Goal: Task Accomplishment & Management: Manage account settings

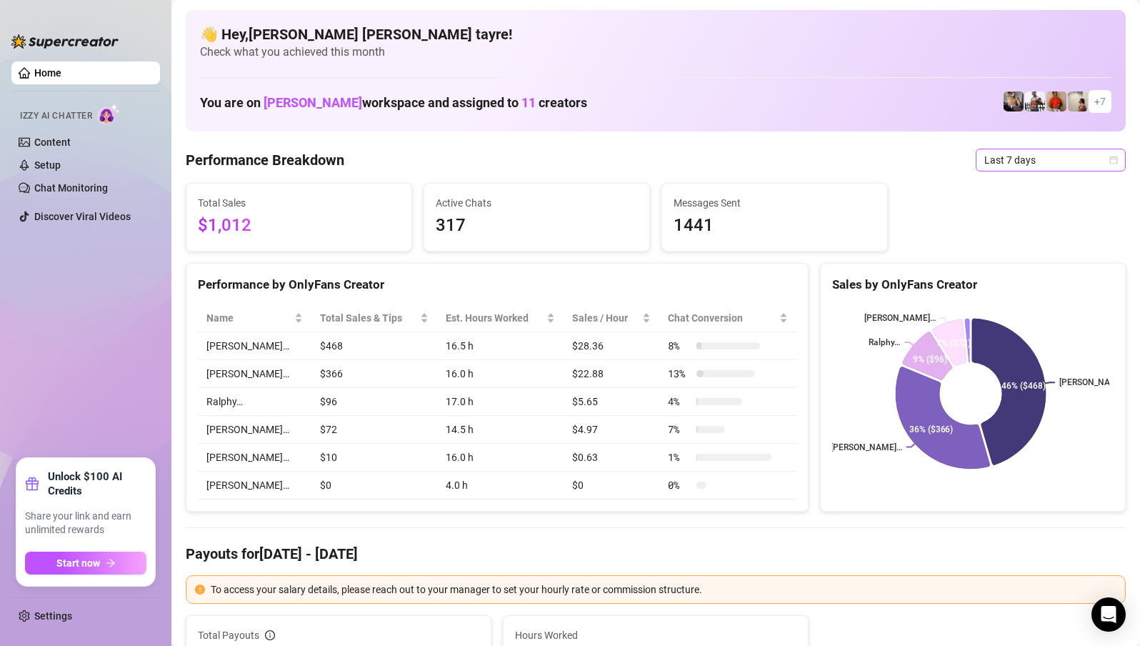
click at [995, 158] on span "Last 7 days" at bounding box center [1050, 159] width 133 height 21
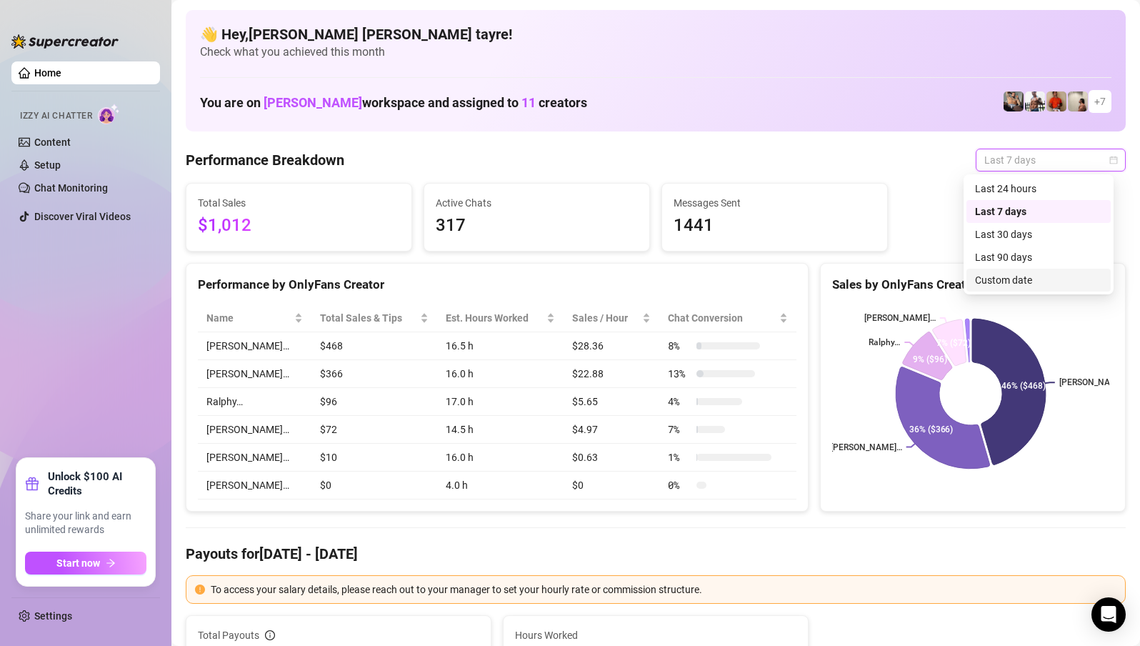
click at [996, 274] on div "Custom date" at bounding box center [1038, 280] width 127 height 16
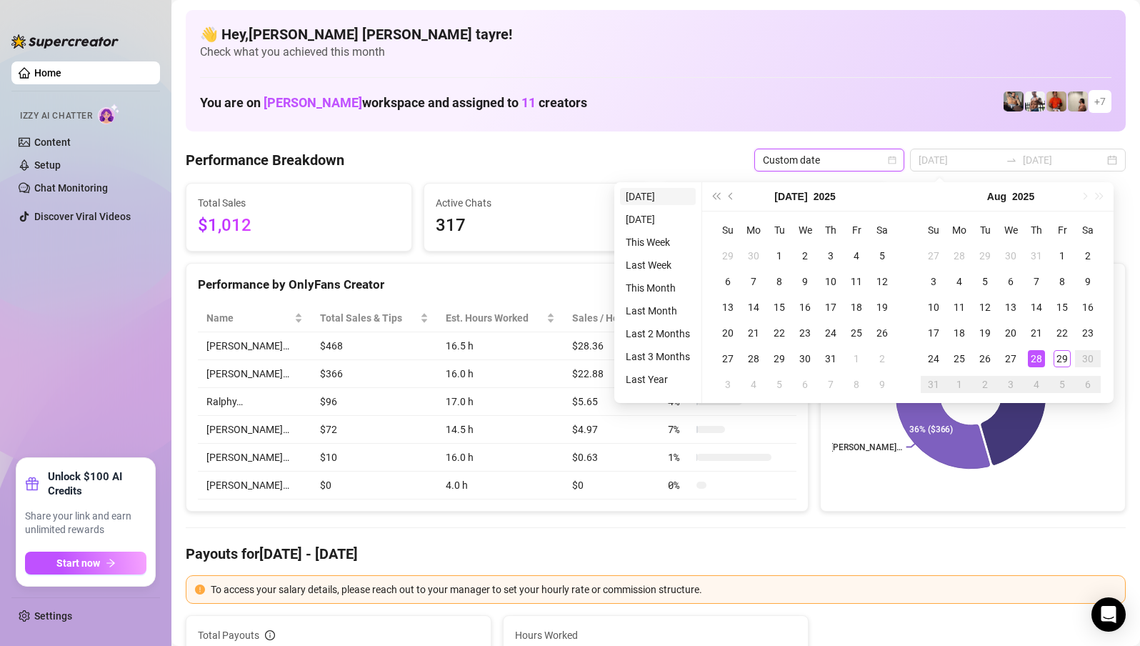
type input "[DATE]"
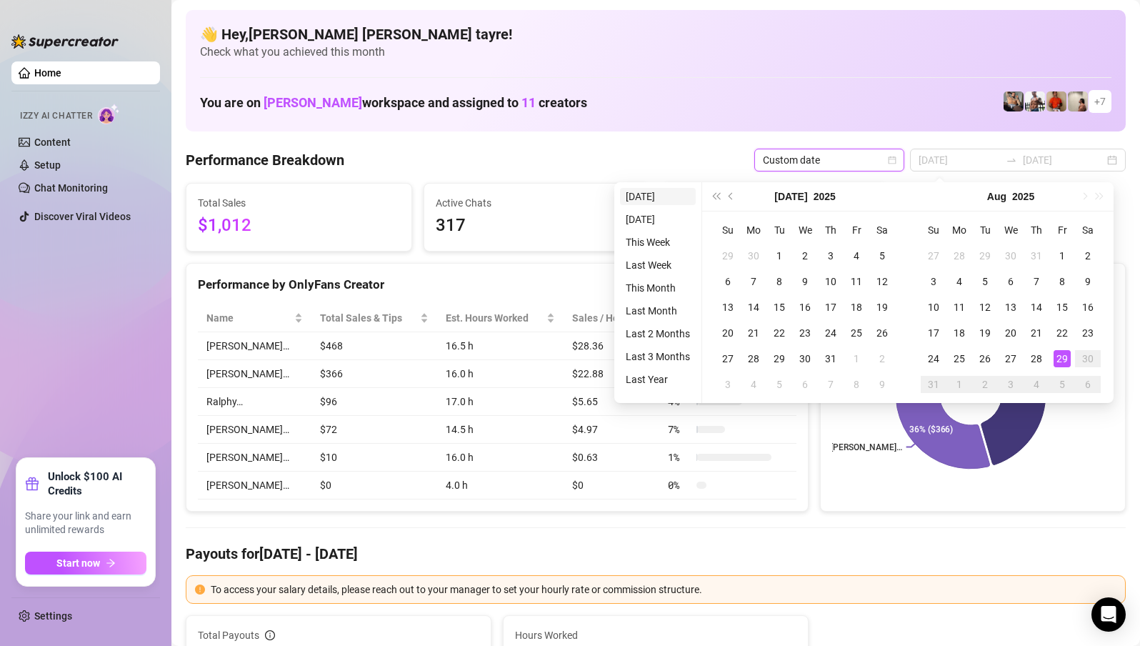
click at [636, 199] on li "[DATE]" at bounding box center [658, 196] width 76 height 17
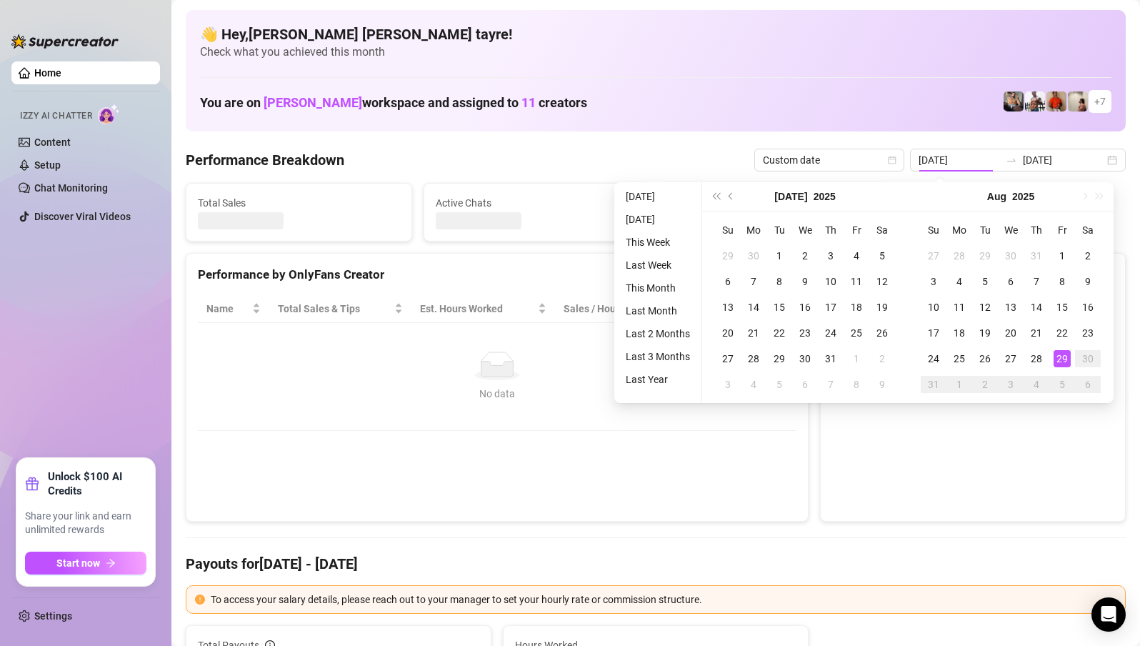
type input "[DATE]"
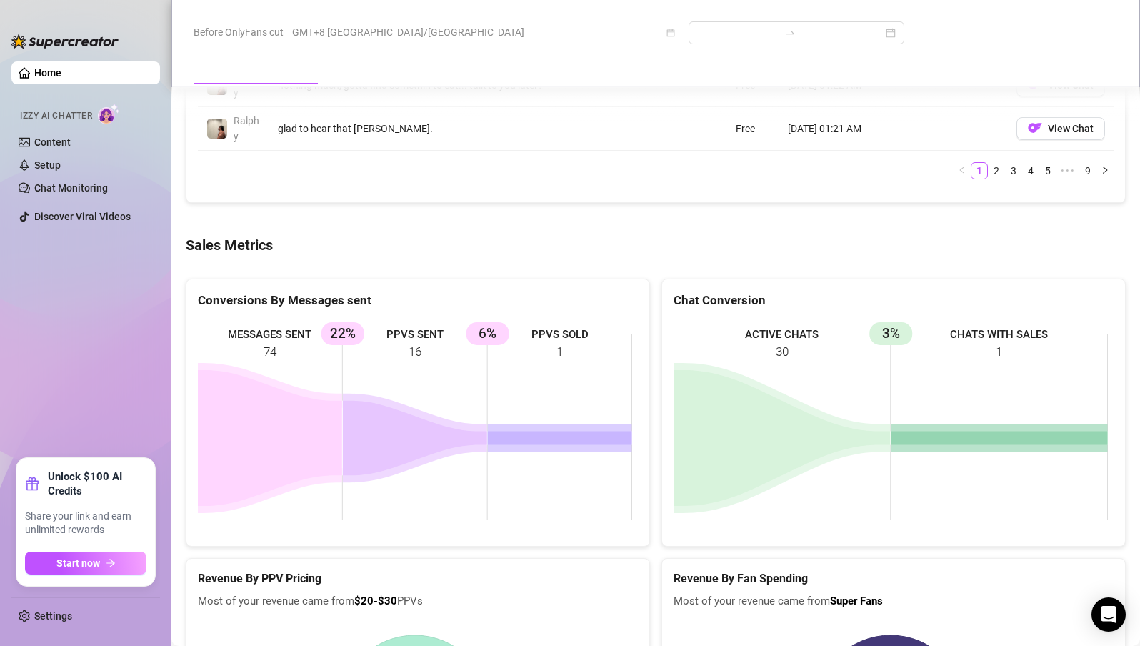
scroll to position [1928, 0]
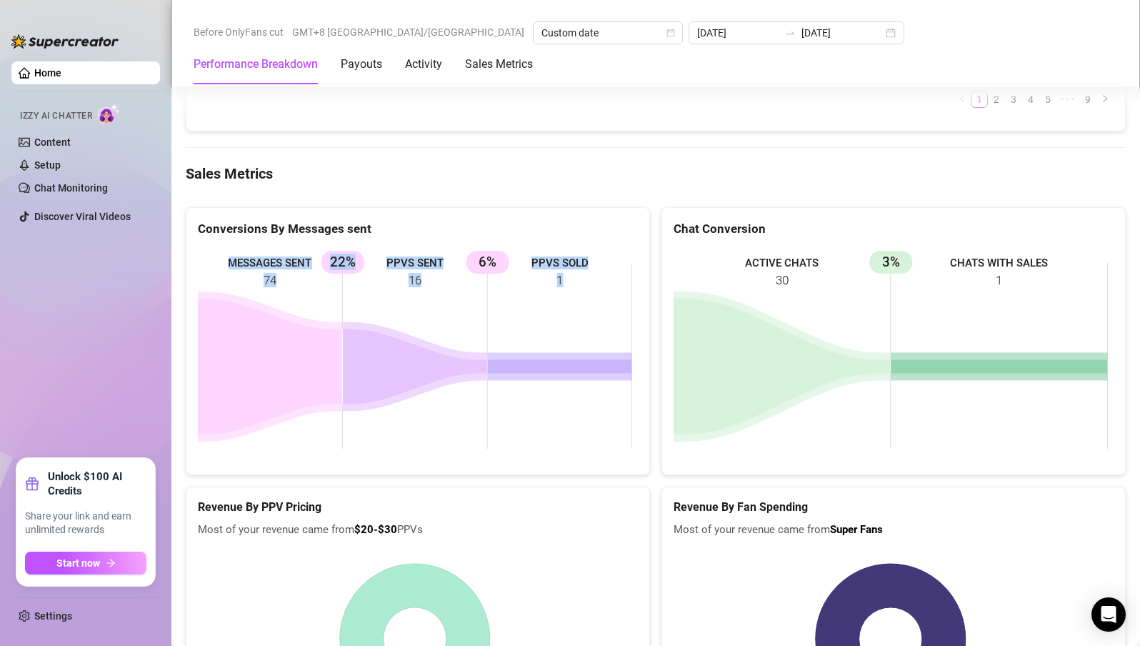
click at [403, 237] on div "MESSAGES SENT 74 PPVS SENT 16 22% PPVS SOLD 1 6%" at bounding box center [417, 355] width 463 height 237
click at [120, 334] on ul "Home Izzy AI Chatter Content Setup Chat Monitoring Discover Viral Videos" at bounding box center [85, 254] width 149 height 396
